Goal: Contribute content: Add original content to the website for others to see

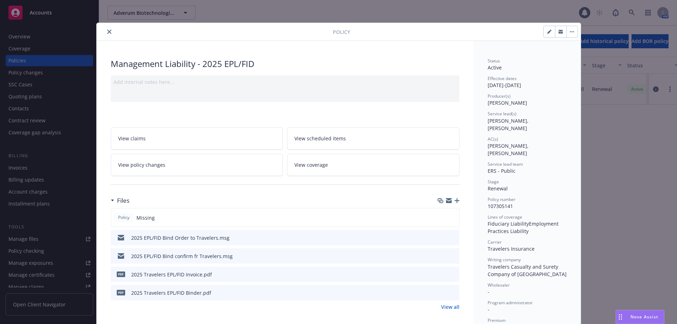
click at [107, 33] on icon "close" at bounding box center [109, 32] width 4 height 4
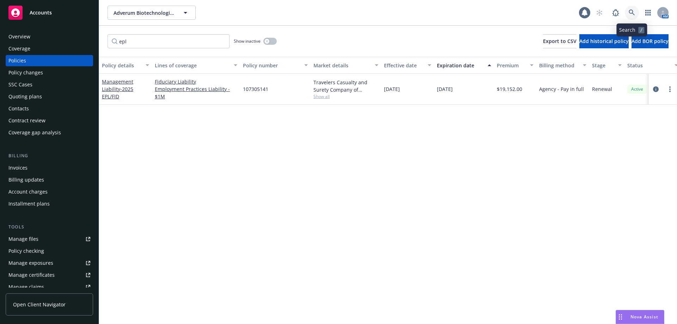
click at [631, 10] on icon at bounding box center [632, 13] width 6 height 6
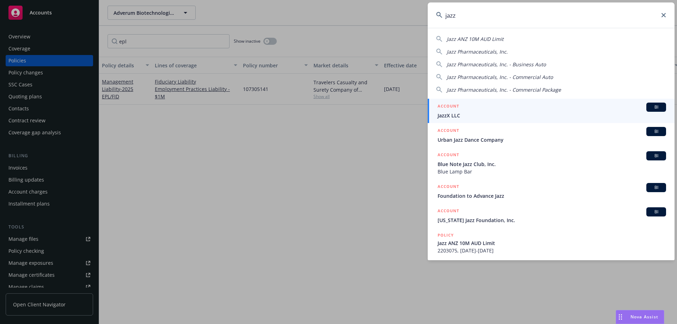
click at [504, 51] on span "Jazz Pharmaceuticals, Inc." at bounding box center [477, 51] width 61 height 7
type input "Jazz Pharmaceuticals, Inc."
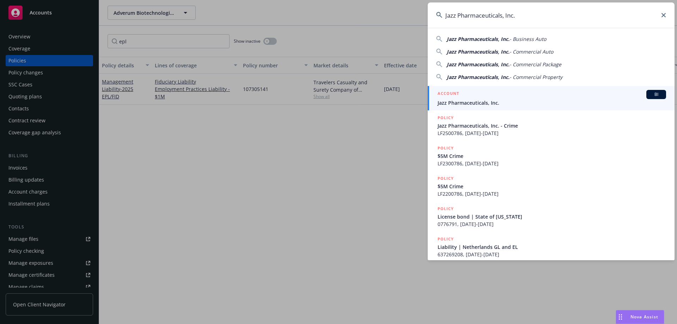
click at [468, 96] on div "ACCOUNT BI" at bounding box center [551, 94] width 228 height 9
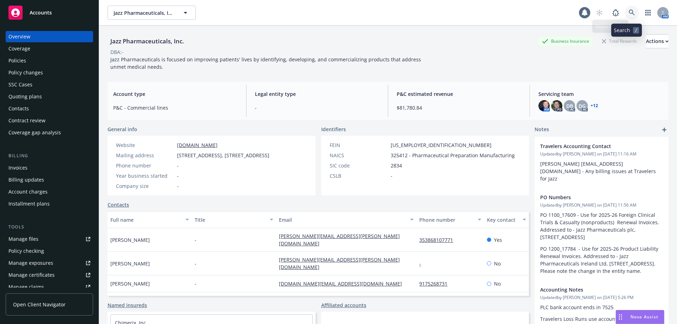
click at [629, 12] on icon at bounding box center [632, 13] width 6 height 6
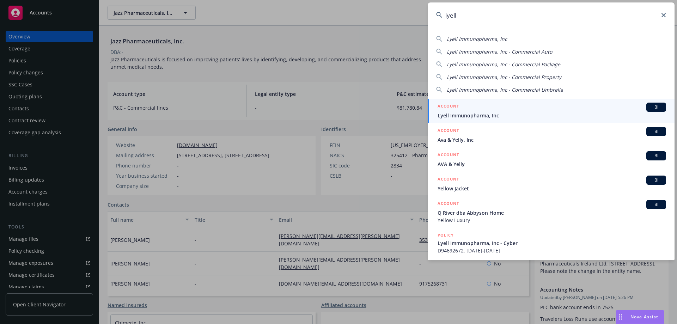
type input "lyell"
click at [521, 112] on span "Lyell Immunopharma, Inc" at bounding box center [551, 115] width 228 height 7
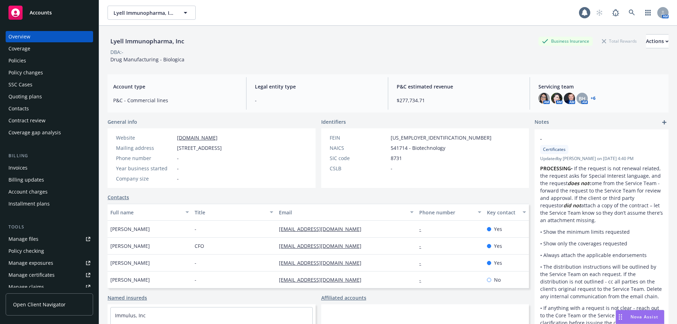
click at [27, 64] on div "Policies" at bounding box center [49, 60] width 82 height 11
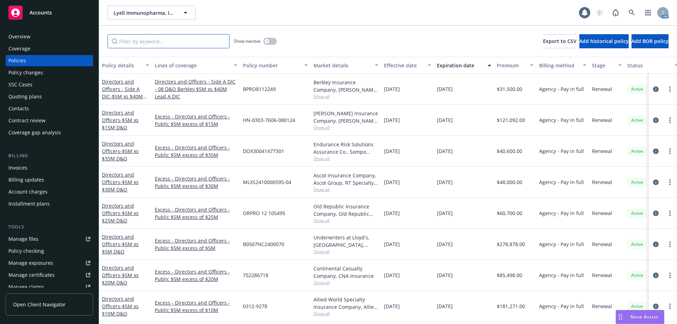
click at [141, 40] on input "Filter by keyword..." at bounding box center [169, 41] width 122 height 14
type input "pollution"
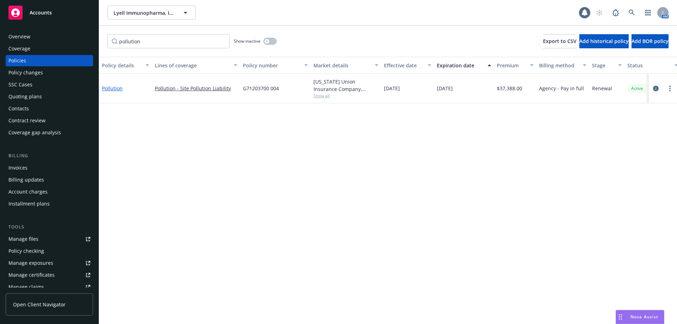
click at [111, 88] on link "Pollution" at bounding box center [112, 88] width 21 height 7
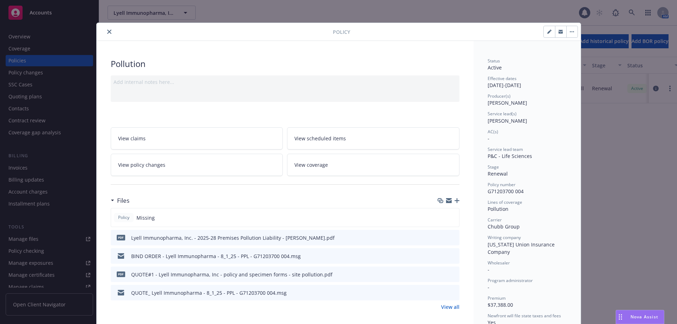
click at [454, 199] on icon "button" at bounding box center [456, 200] width 5 height 5
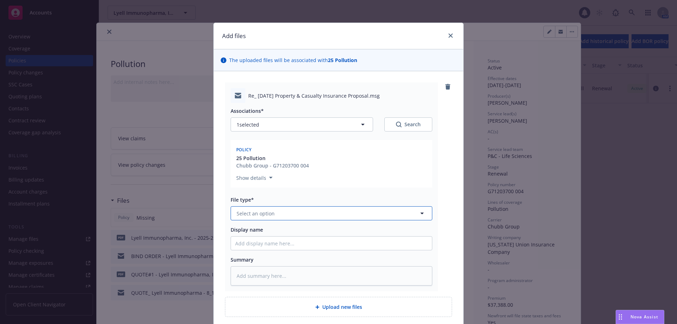
click at [263, 214] on span "Select an option" at bounding box center [256, 213] width 38 height 7
type input "e"
type input "email"
click at [272, 233] on div "Email" at bounding box center [331, 233] width 192 height 10
type textarea "x"
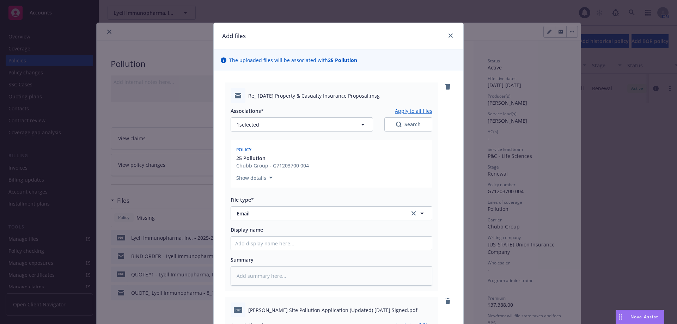
scroll to position [273, 0]
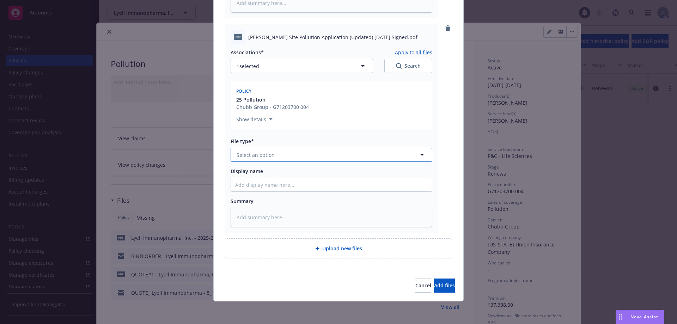
click at [255, 155] on span "Select an option" at bounding box center [256, 154] width 38 height 7
type input "application"
click at [267, 191] on span "Application - signed" at bounding box center [262, 192] width 48 height 7
type textarea "x"
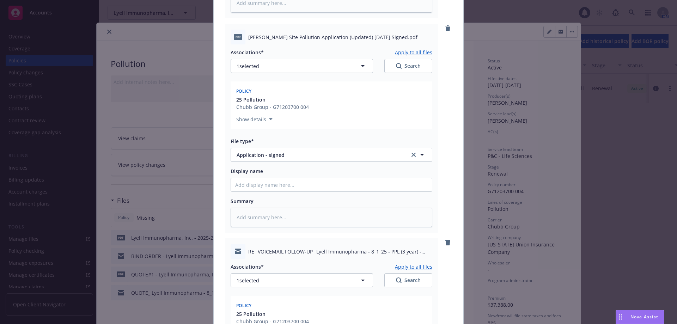
scroll to position [487, 0]
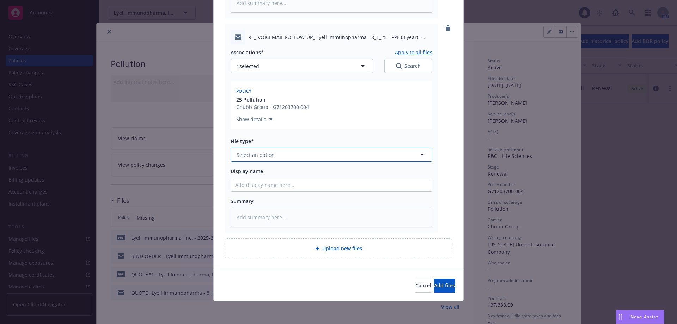
click at [255, 154] on span "Select an option" at bounding box center [256, 154] width 38 height 7
type input "email"
click at [262, 181] on div "Email" at bounding box center [331, 174] width 201 height 19
click at [437, 286] on span "Add files" at bounding box center [444, 285] width 21 height 7
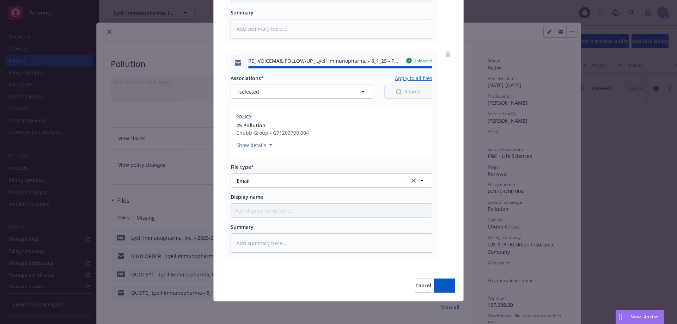
type textarea "x"
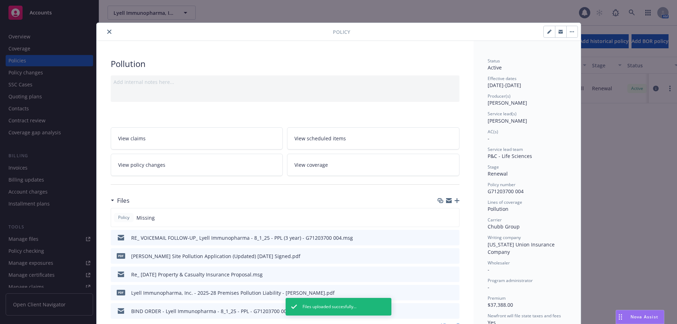
click at [107, 31] on icon "close" at bounding box center [109, 32] width 4 height 4
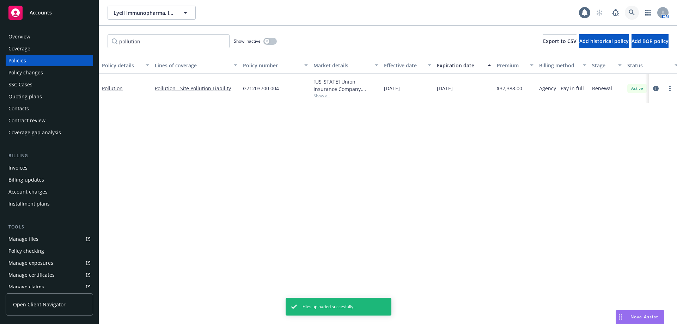
click at [633, 13] on icon at bounding box center [632, 13] width 6 height 6
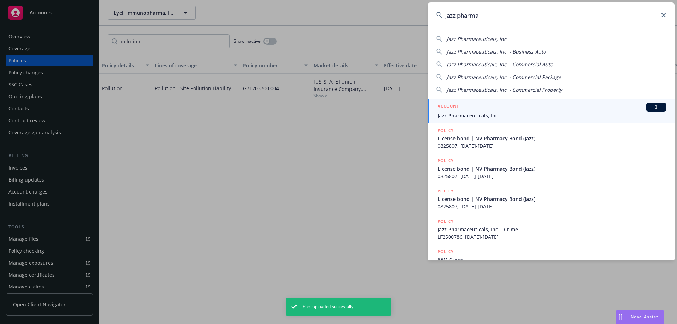
type input "jazz pharma"
click at [490, 109] on div "ACCOUNT BI" at bounding box center [551, 107] width 228 height 9
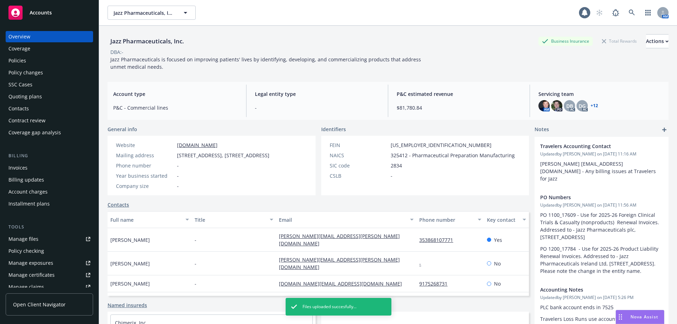
click at [32, 62] on div "Policies" at bounding box center [49, 60] width 82 height 11
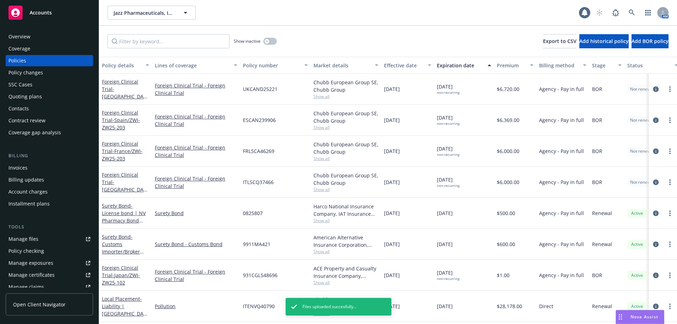
click at [37, 76] on div "Policy changes" at bounding box center [25, 72] width 35 height 11
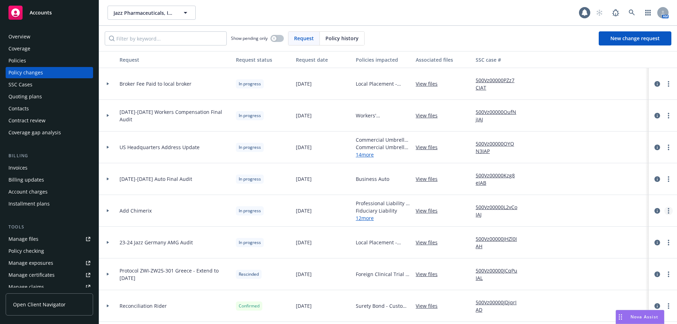
click at [665, 212] on link "more" at bounding box center [668, 211] width 8 height 8
click at [281, 270] on div "Rescinded" at bounding box center [263, 274] width 60 height 32
click at [659, 273] on div at bounding box center [662, 274] width 23 height 8
click at [664, 273] on link "more" at bounding box center [668, 274] width 8 height 8
